Goal: Task Accomplishment & Management: Manage account settings

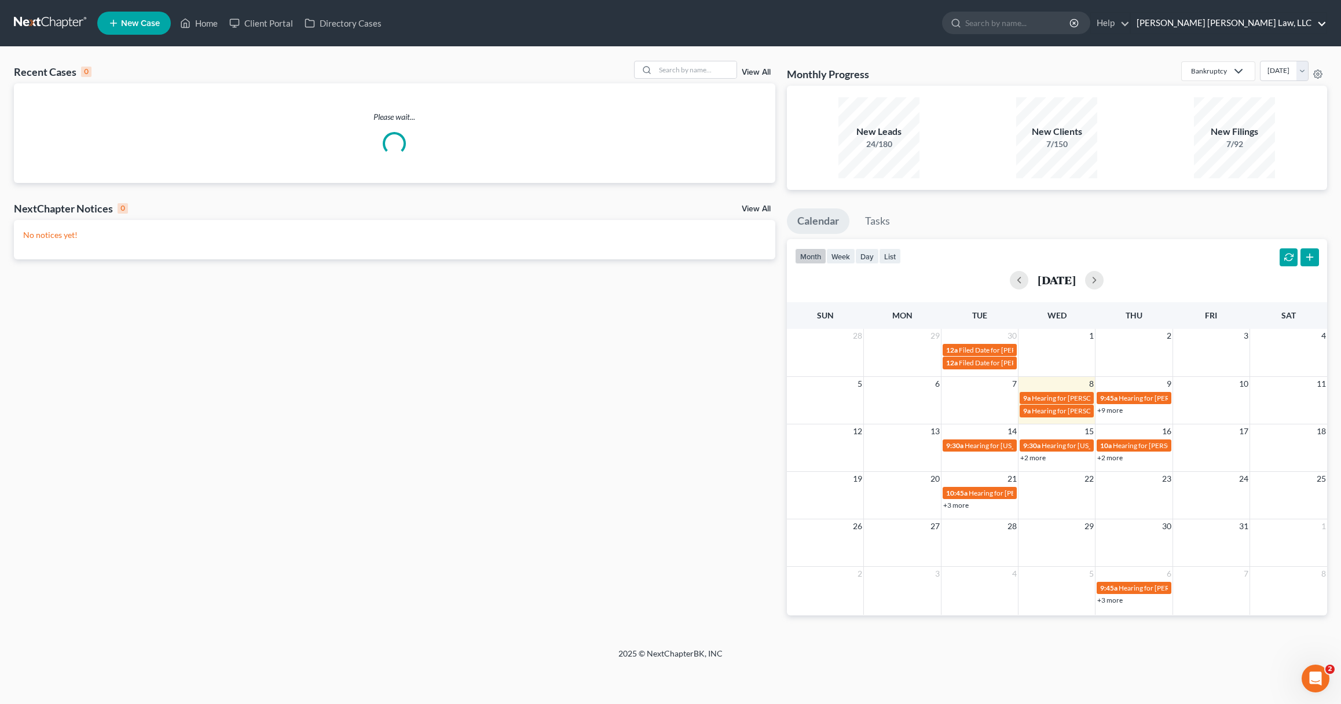
click at [1269, 26] on link "[PERSON_NAME] [PERSON_NAME] Law, LLC" at bounding box center [1228, 23] width 196 height 21
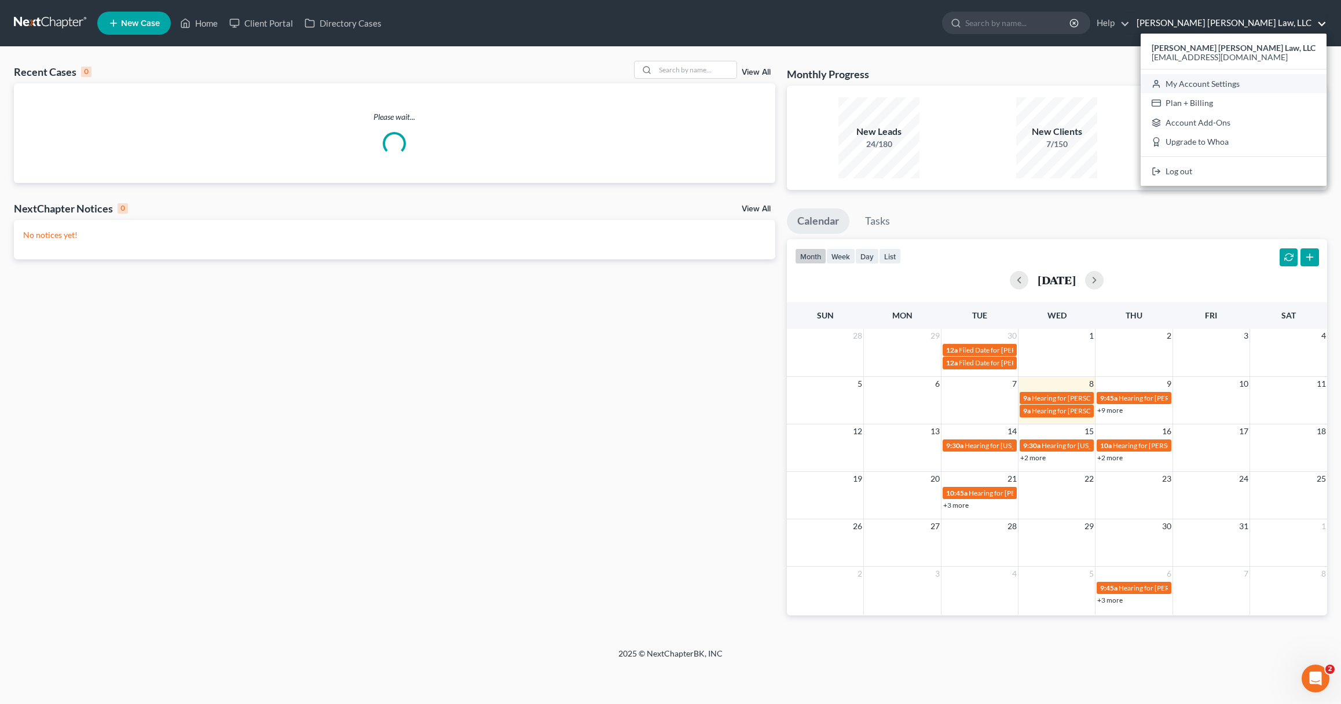
click at [1254, 85] on link "My Account Settings" at bounding box center [1233, 84] width 186 height 20
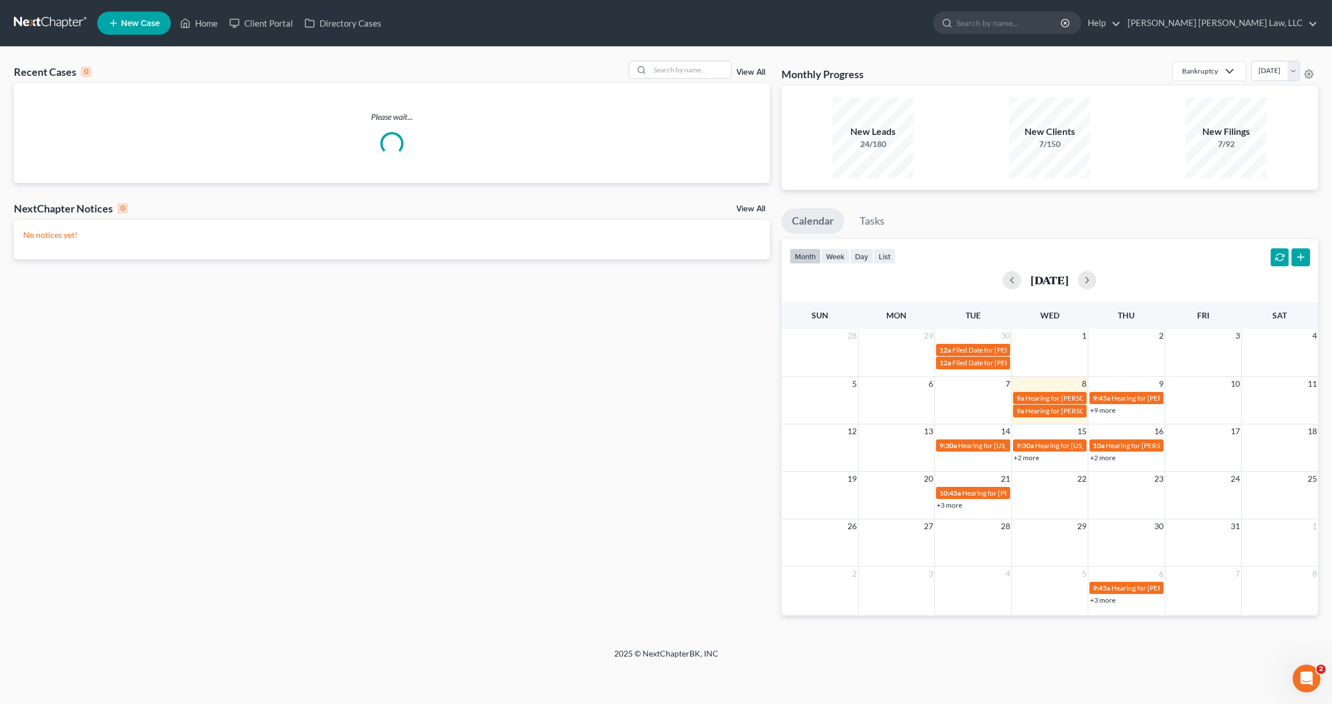
select select "23"
select select "19"
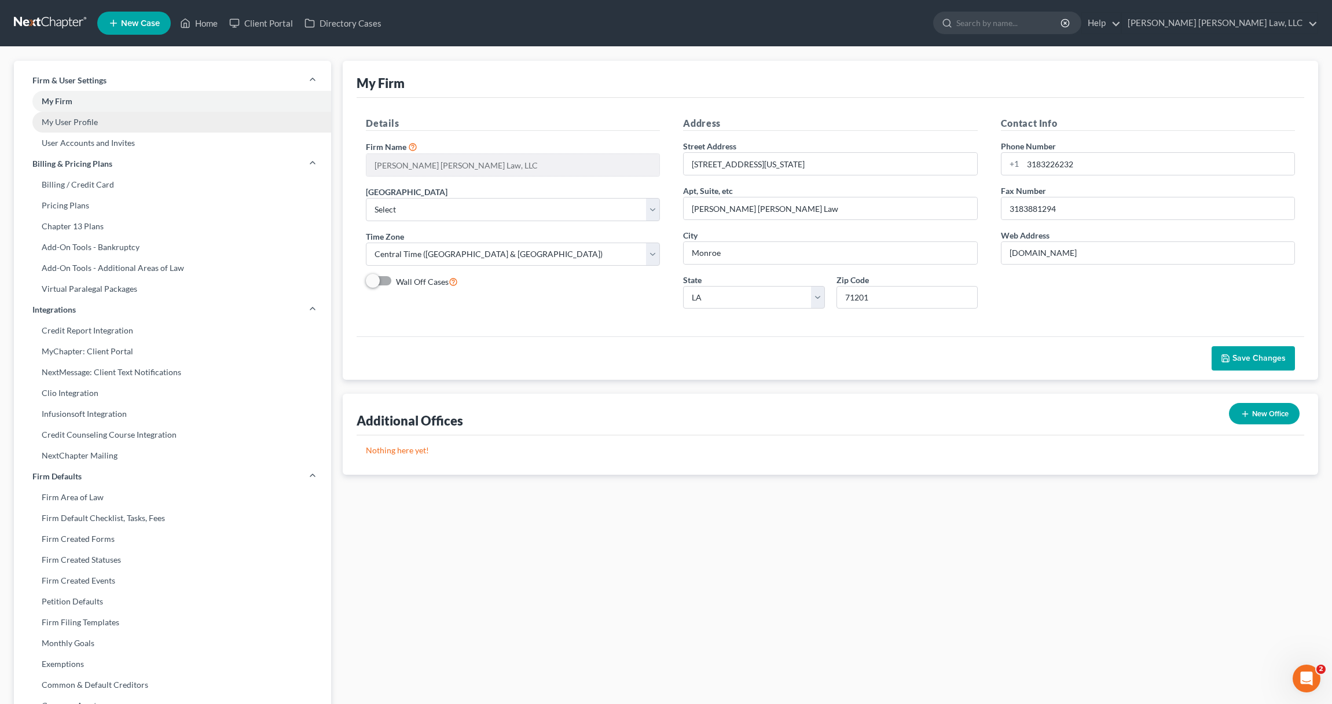
click at [68, 121] on link "My User Profile" at bounding box center [172, 122] width 317 height 21
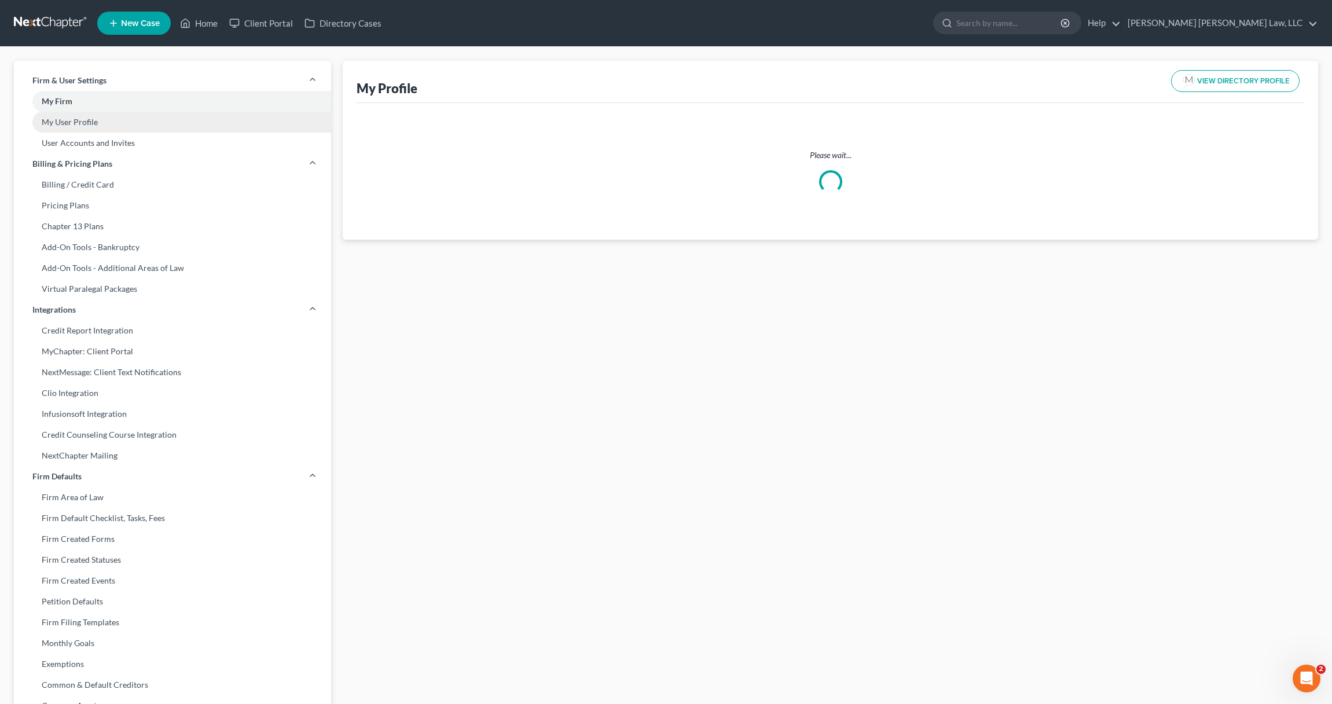
select select "19"
select select "36"
select select "attorney"
select select "1"
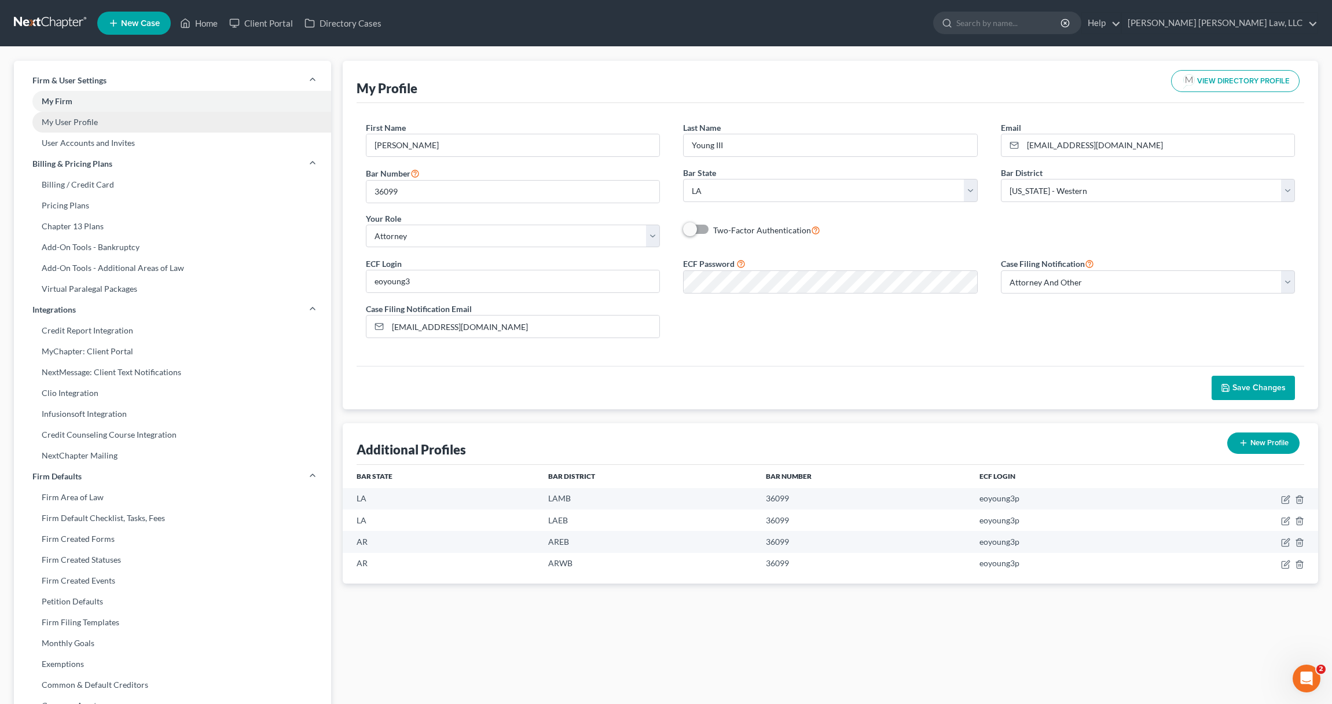
click at [71, 123] on link "My User Profile" at bounding box center [172, 122] width 317 height 21
click at [74, 142] on link "User Accounts and Invites" at bounding box center [172, 143] width 317 height 21
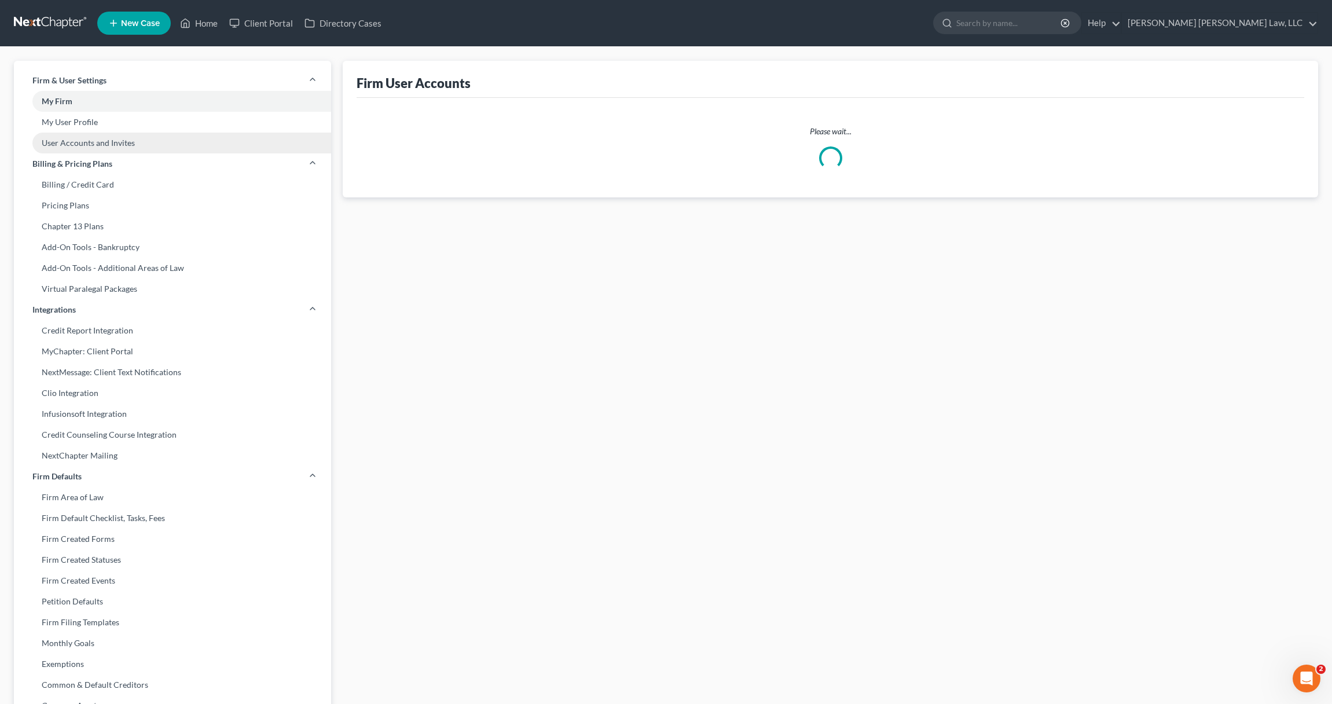
select select "0"
select select "1"
select select "0"
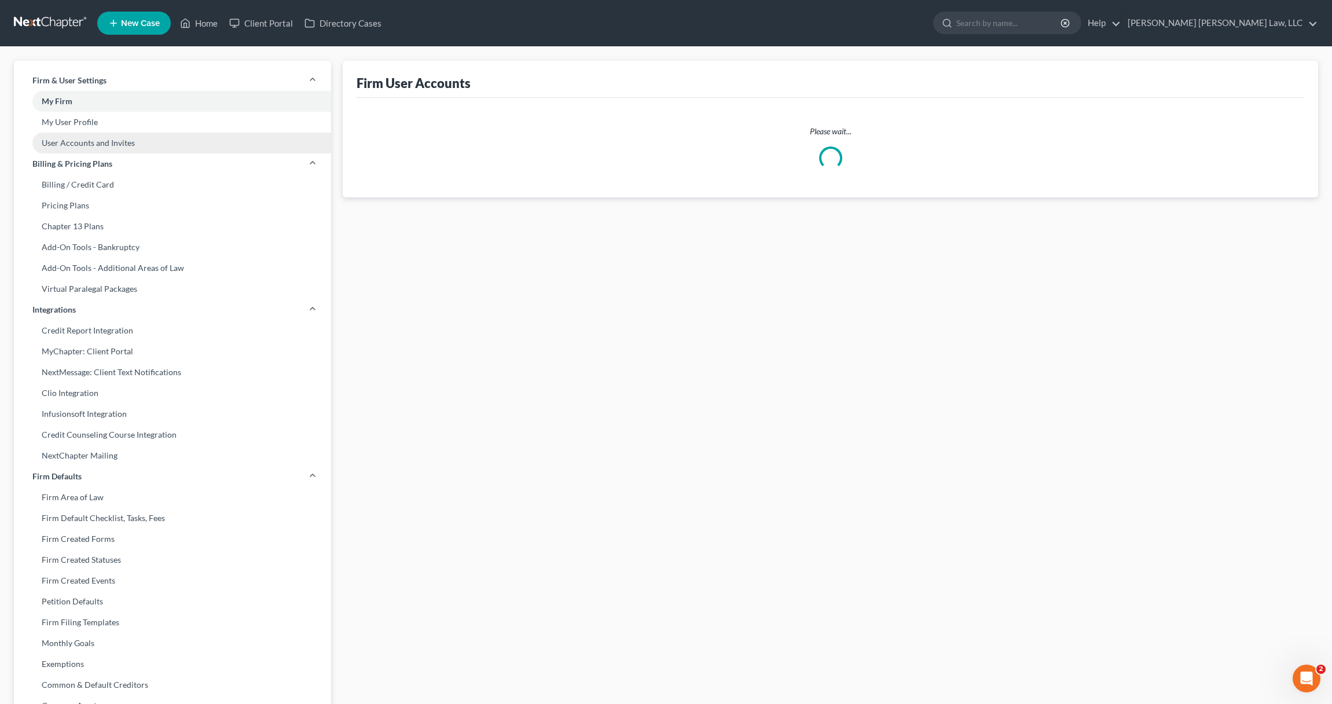
select select "1"
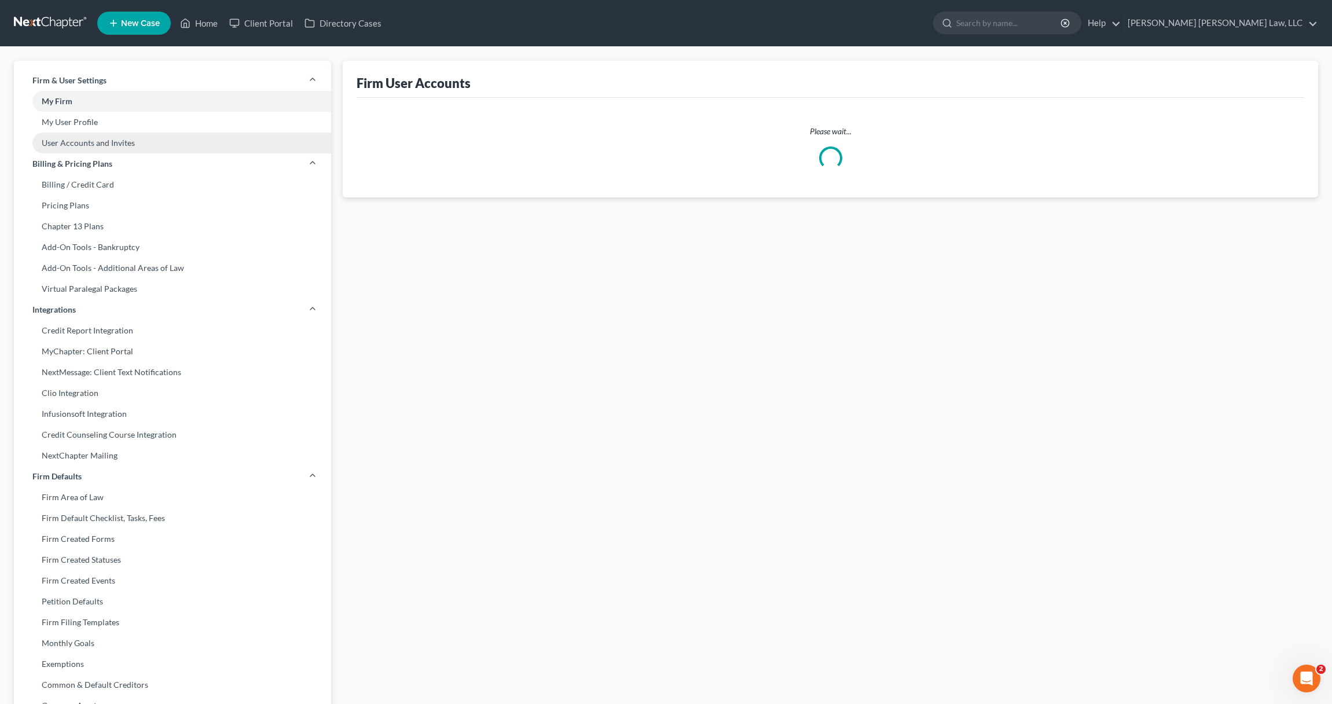
select select "1"
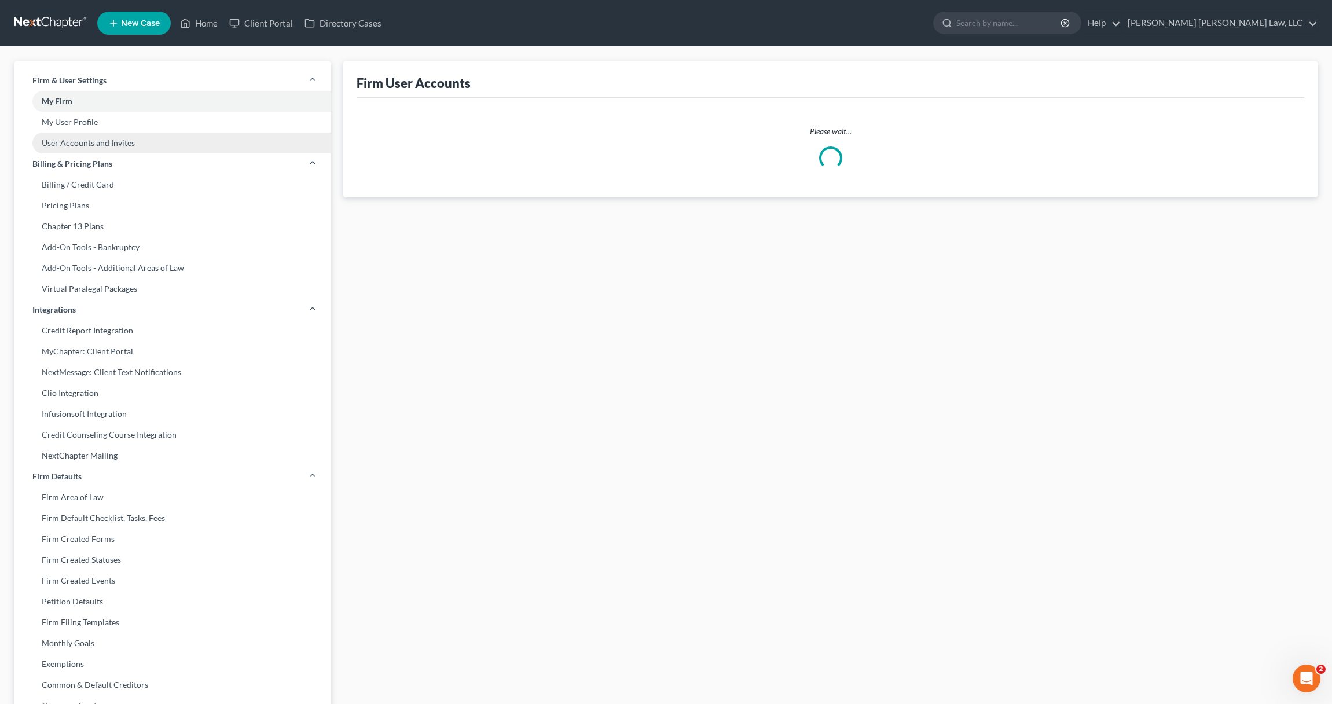
select select "1"
select select "0"
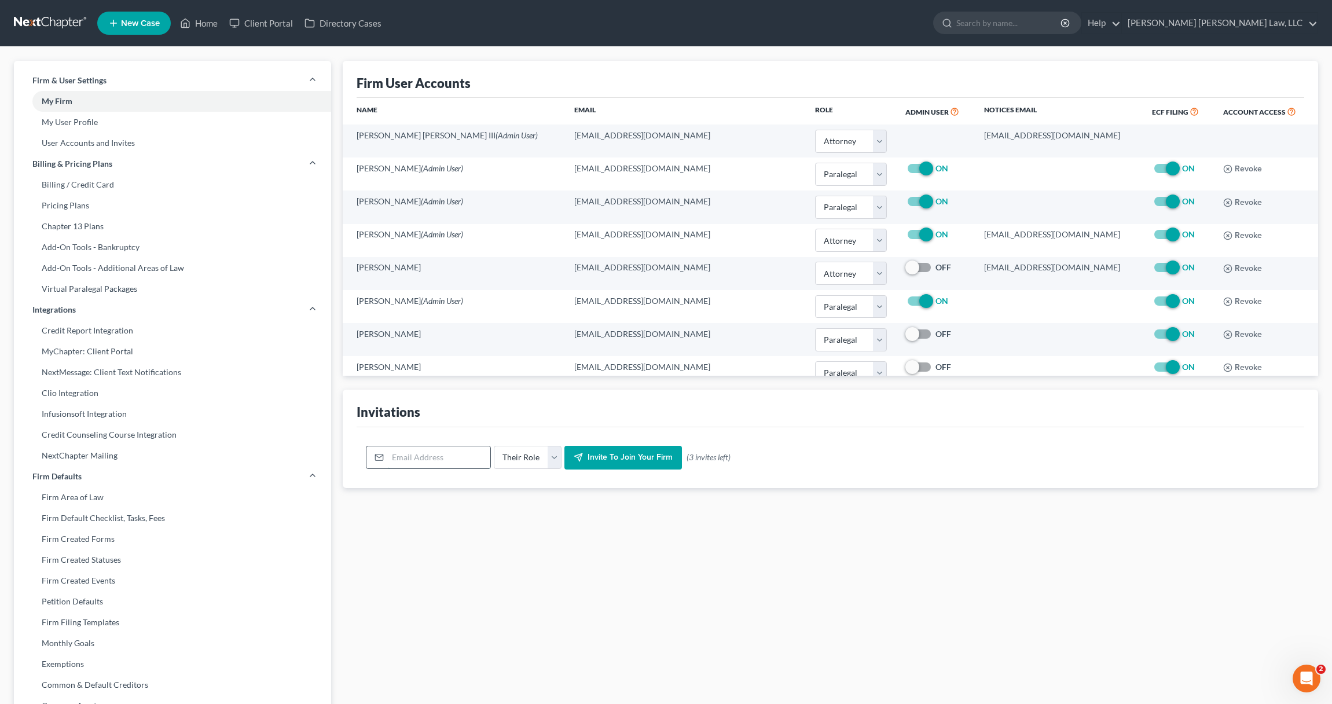
click at [439, 460] on input "email" at bounding box center [439, 457] width 102 height 22
paste input "p@[DOMAIN_NAME]"
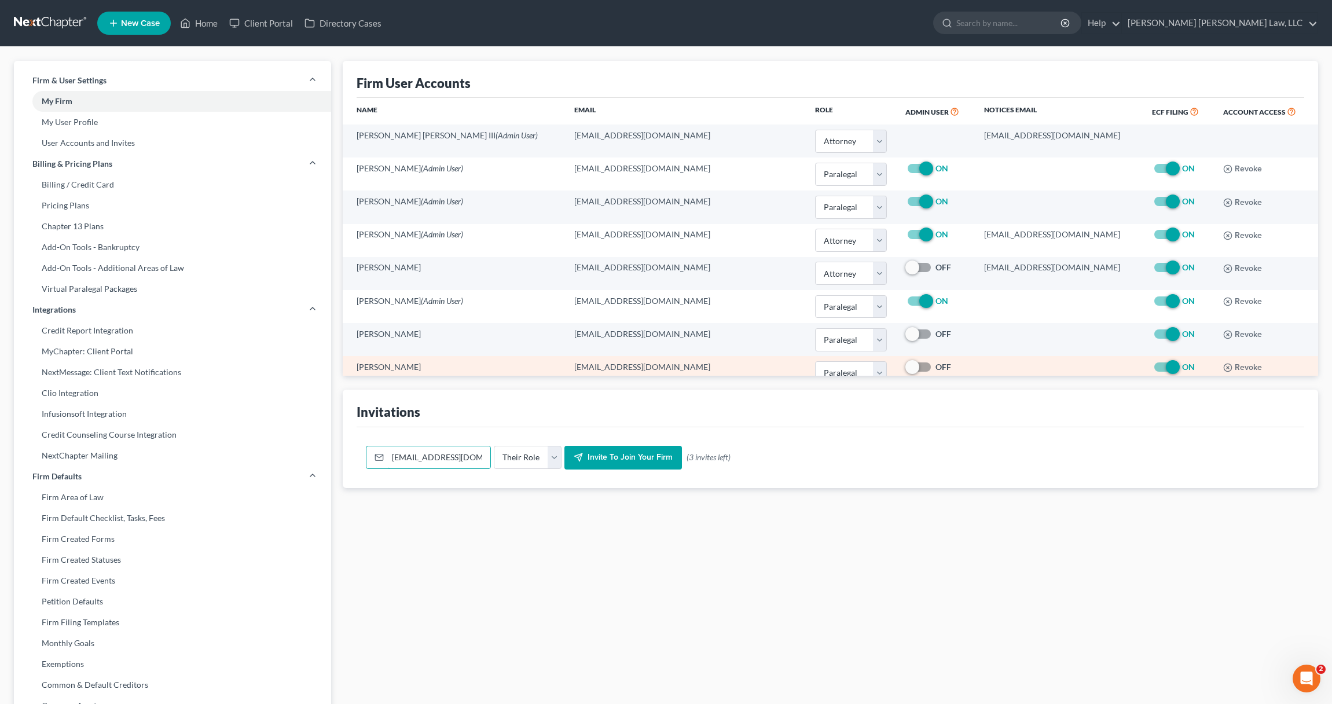
scroll to position [0, 4]
type input "[EMAIL_ADDRESS][DOMAIN_NAME]"
click at [528, 459] on select "Their Role Attorney Paralegal Assistant" at bounding box center [528, 457] width 68 height 23
select select "paralegal"
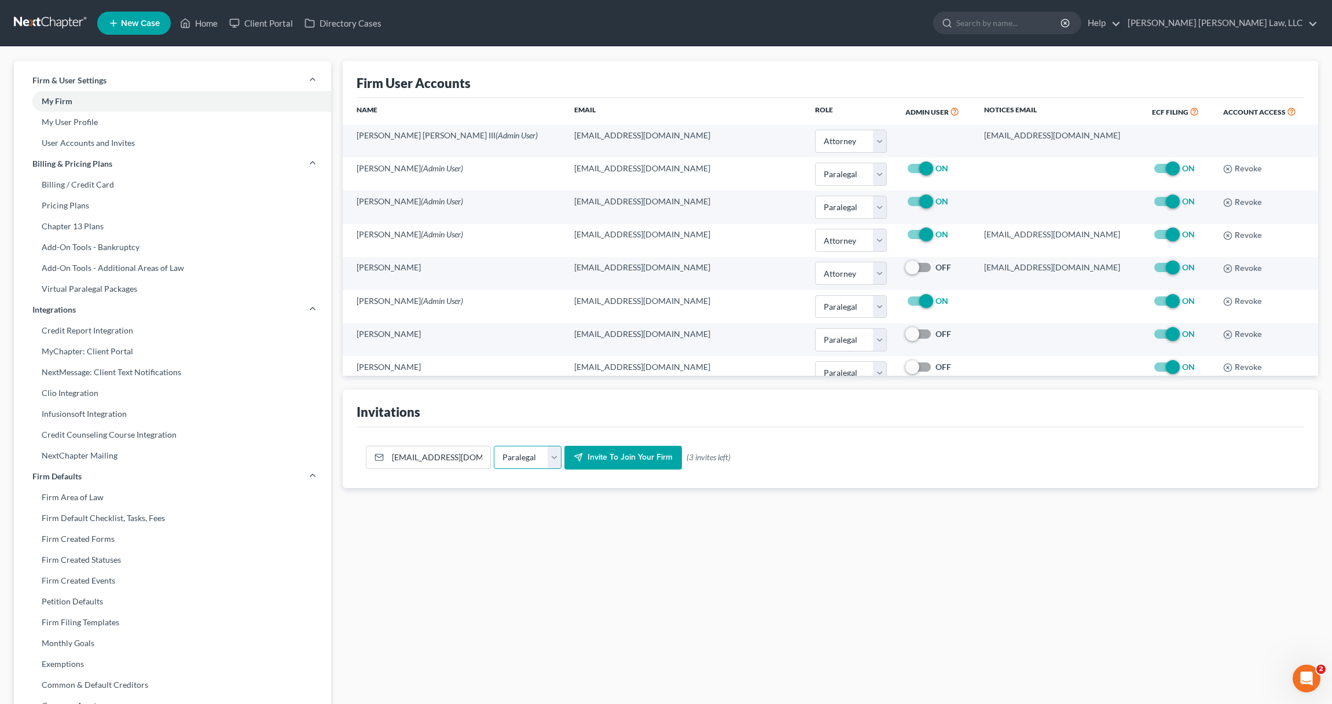
click at [494, 446] on select "Their Role Attorney Paralegal Assistant" at bounding box center [528, 457] width 68 height 23
click at [608, 456] on span "Invite to join your firm" at bounding box center [630, 458] width 85 height 10
